Goal: Find specific page/section: Find specific page/section

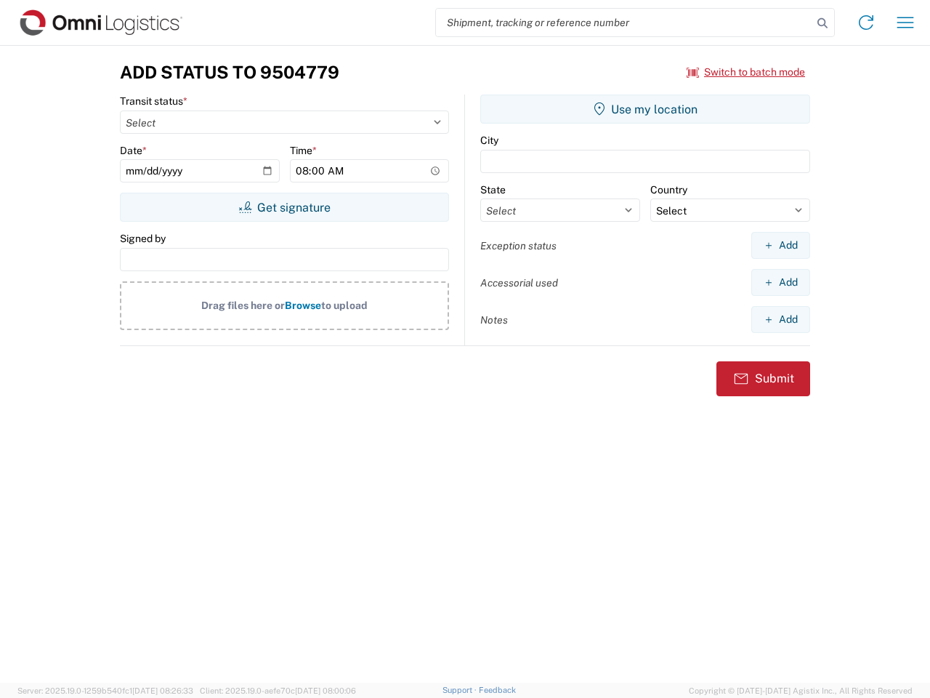
click at [624, 23] on input "search" at bounding box center [624, 23] width 376 height 28
click at [823, 23] on icon at bounding box center [822, 23] width 20 height 20
click at [866, 23] on icon at bounding box center [866, 22] width 23 height 23
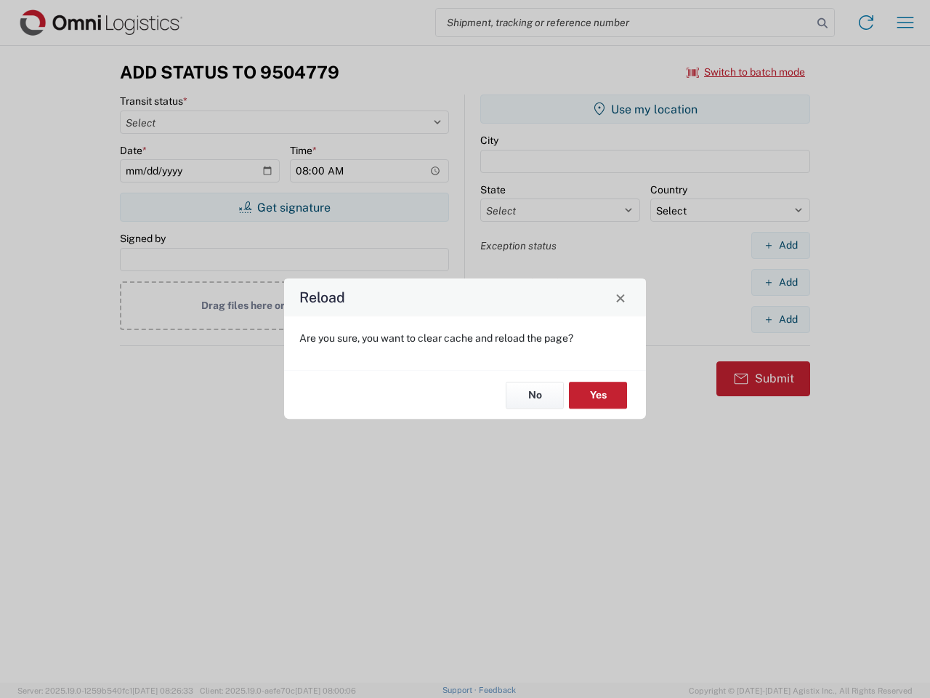
click at [746, 72] on div "Reload Are you sure, you want to clear cache and reload the page? No Yes" at bounding box center [465, 349] width 930 height 698
click at [284, 207] on div "Reload Are you sure, you want to clear cache and reload the page? No Yes" at bounding box center [465, 349] width 930 height 698
click at [645, 109] on div "Reload Are you sure, you want to clear cache and reload the page? No Yes" at bounding box center [465, 349] width 930 height 698
click at [780, 245] on div "Reload Are you sure, you want to clear cache and reload the page? No Yes" at bounding box center [465, 349] width 930 height 698
click at [780, 282] on div "Reload Are you sure, you want to clear cache and reload the page? No Yes" at bounding box center [465, 349] width 930 height 698
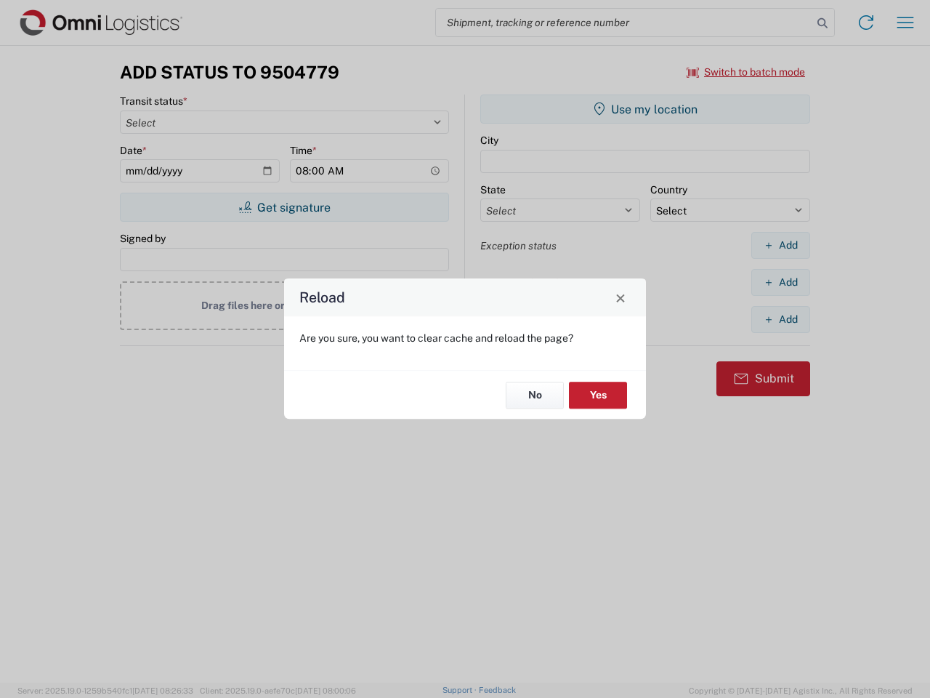
click at [780, 319] on div "Reload Are you sure, you want to clear cache and reload the page? No Yes" at bounding box center [465, 349] width 930 height 698
